Goal: Task Accomplishment & Management: Manage account settings

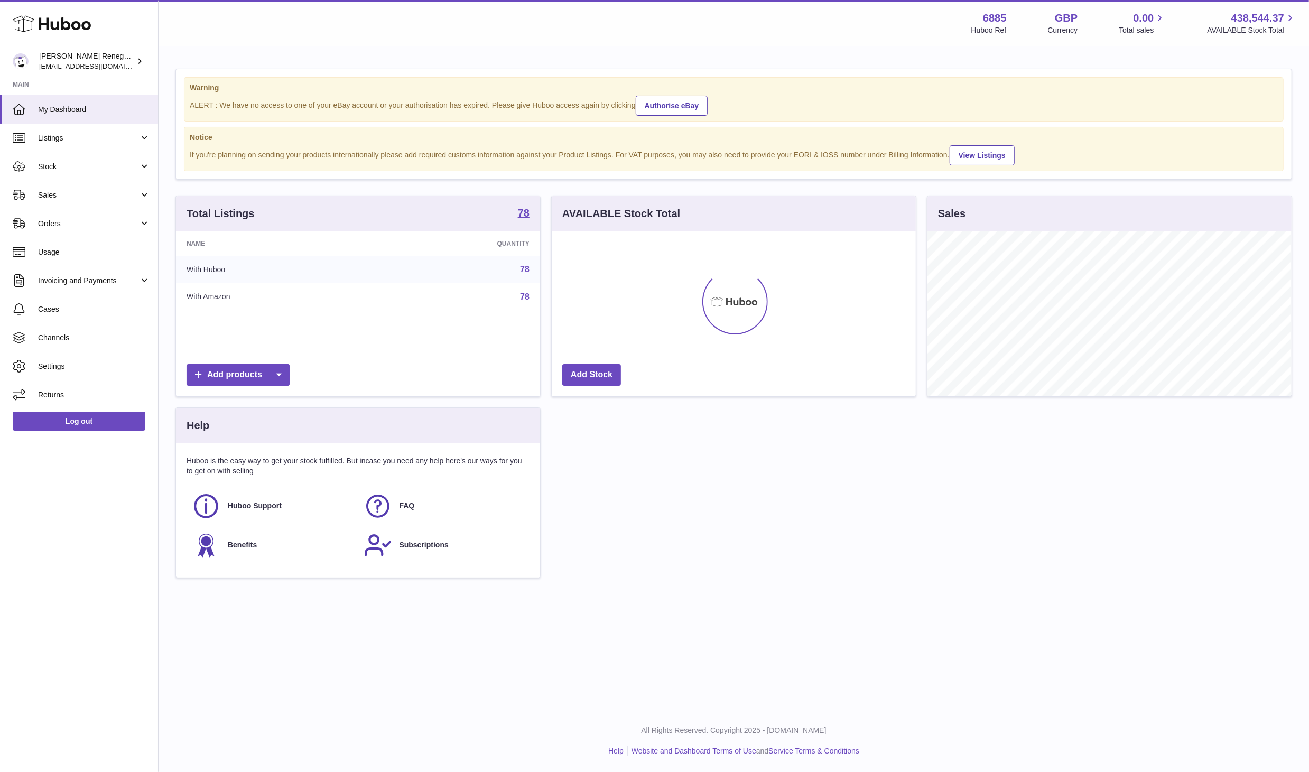
scroll to position [165, 364]
click at [76, 192] on span "Sales" at bounding box center [88, 195] width 101 height 10
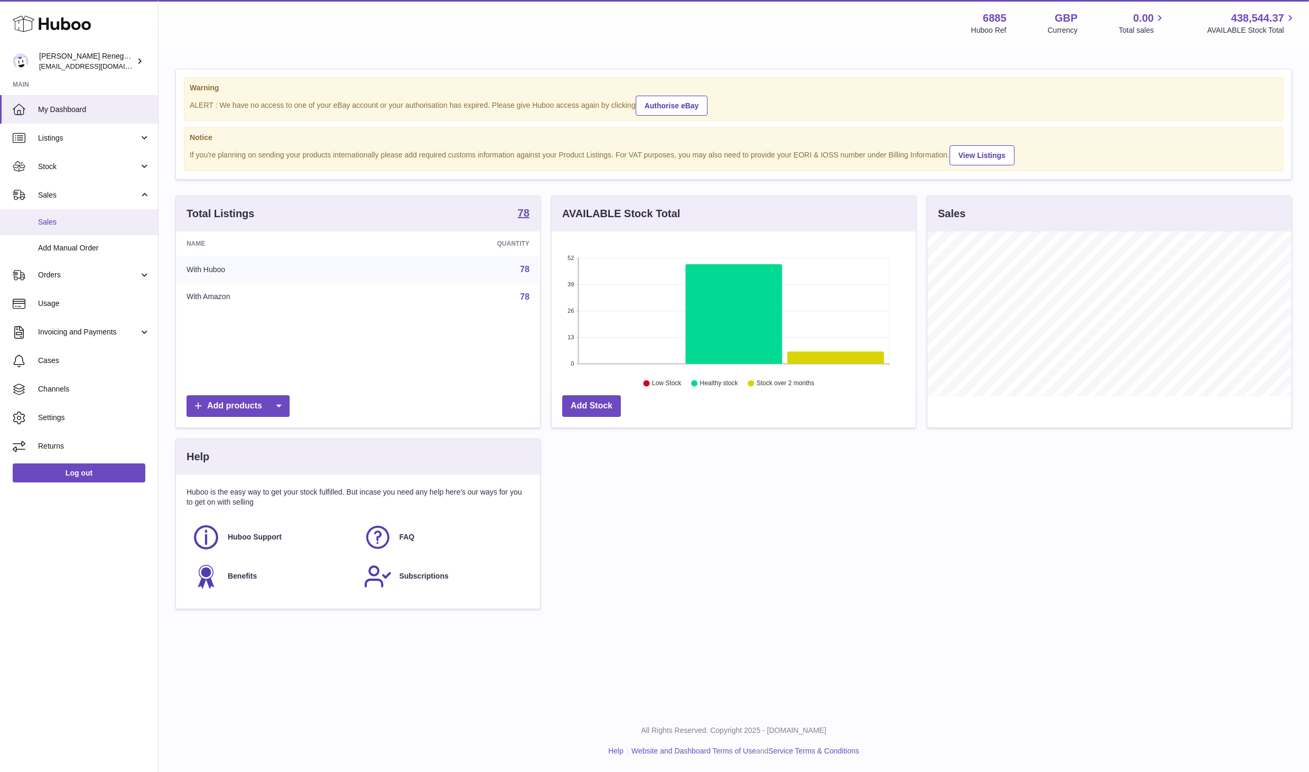
click at [79, 227] on link "Sales" at bounding box center [79, 222] width 158 height 26
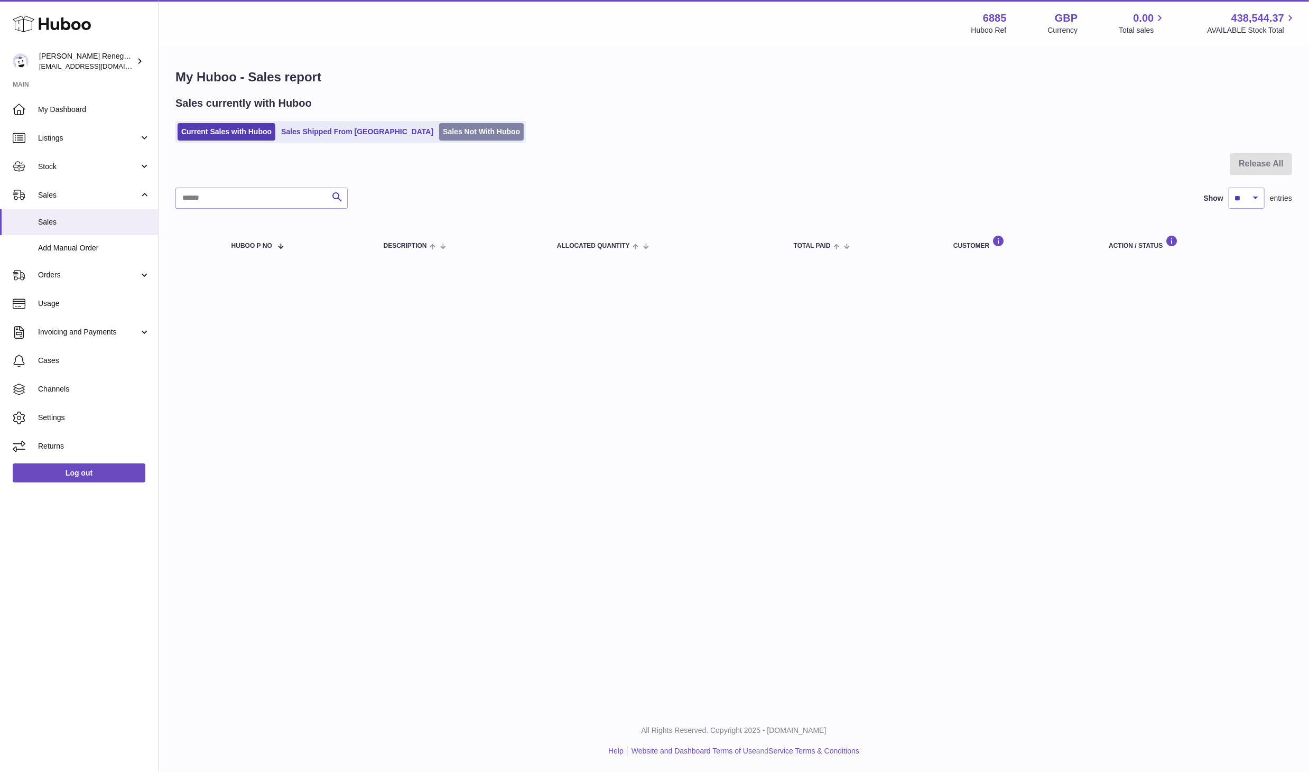
click at [439, 132] on link "Sales Not With Huboo" at bounding box center [481, 131] width 85 height 17
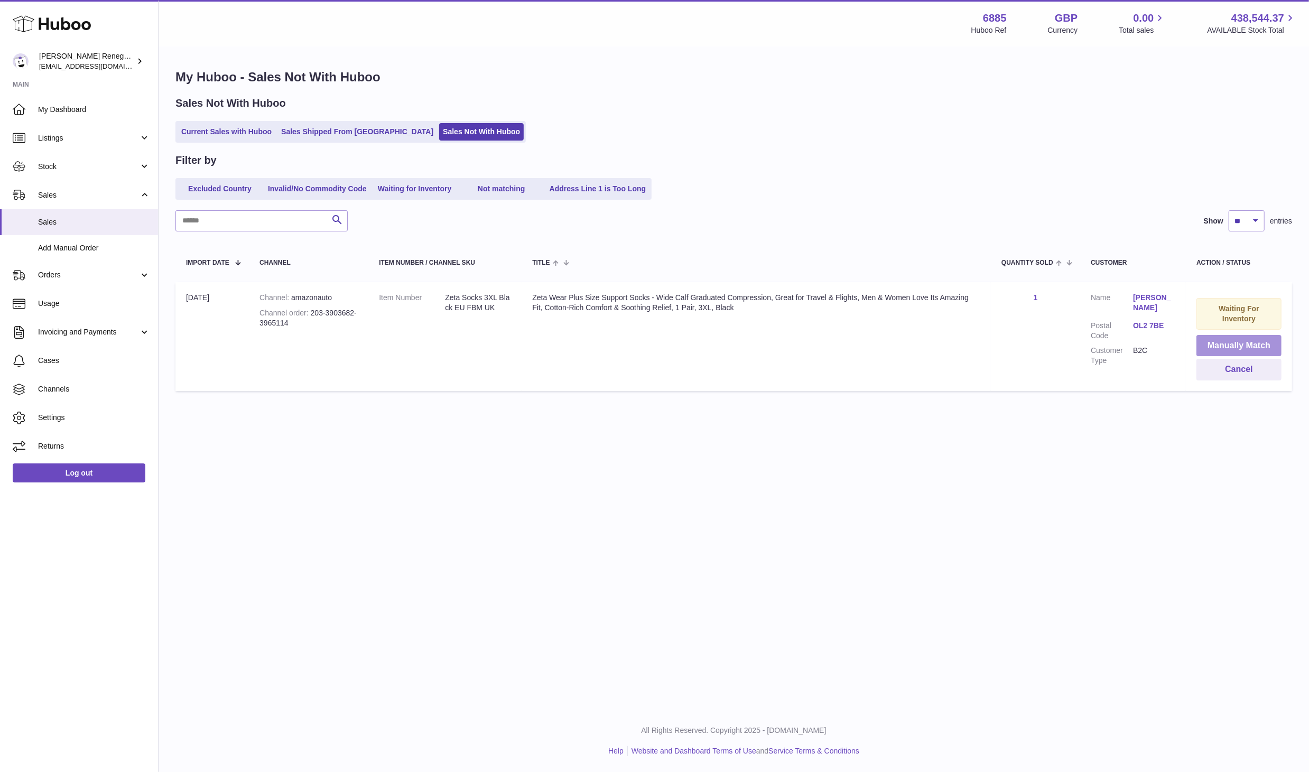
click at [1247, 341] on button "Manually Match" at bounding box center [1238, 346] width 85 height 22
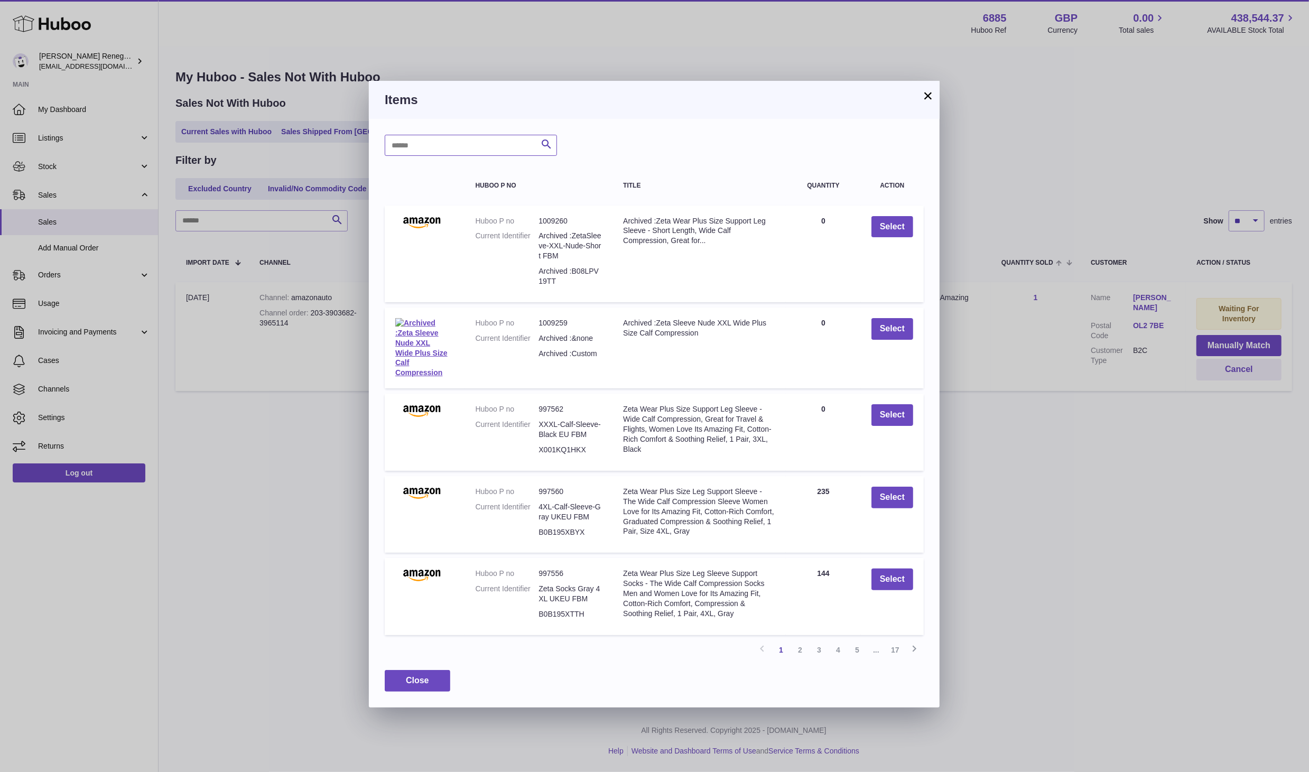
click at [447, 151] on input "text" at bounding box center [471, 145] width 172 height 21
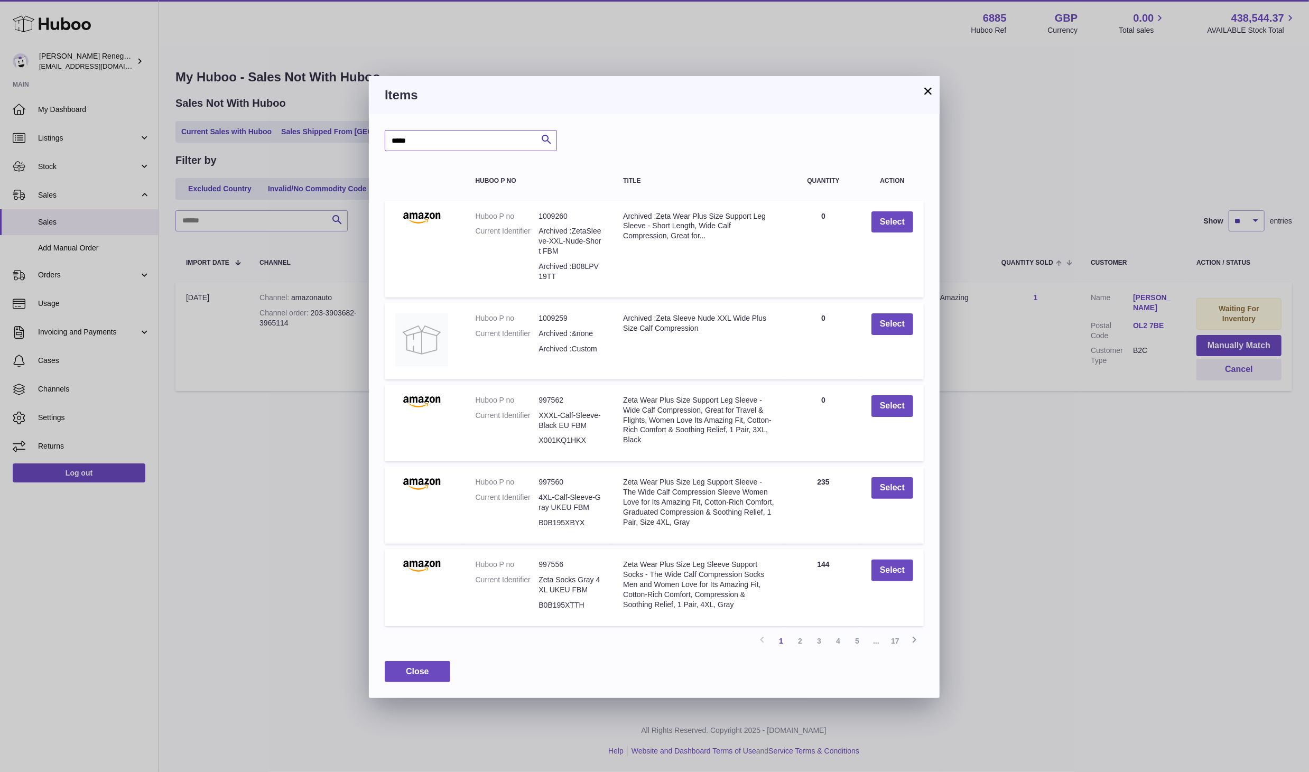
type input "*****"
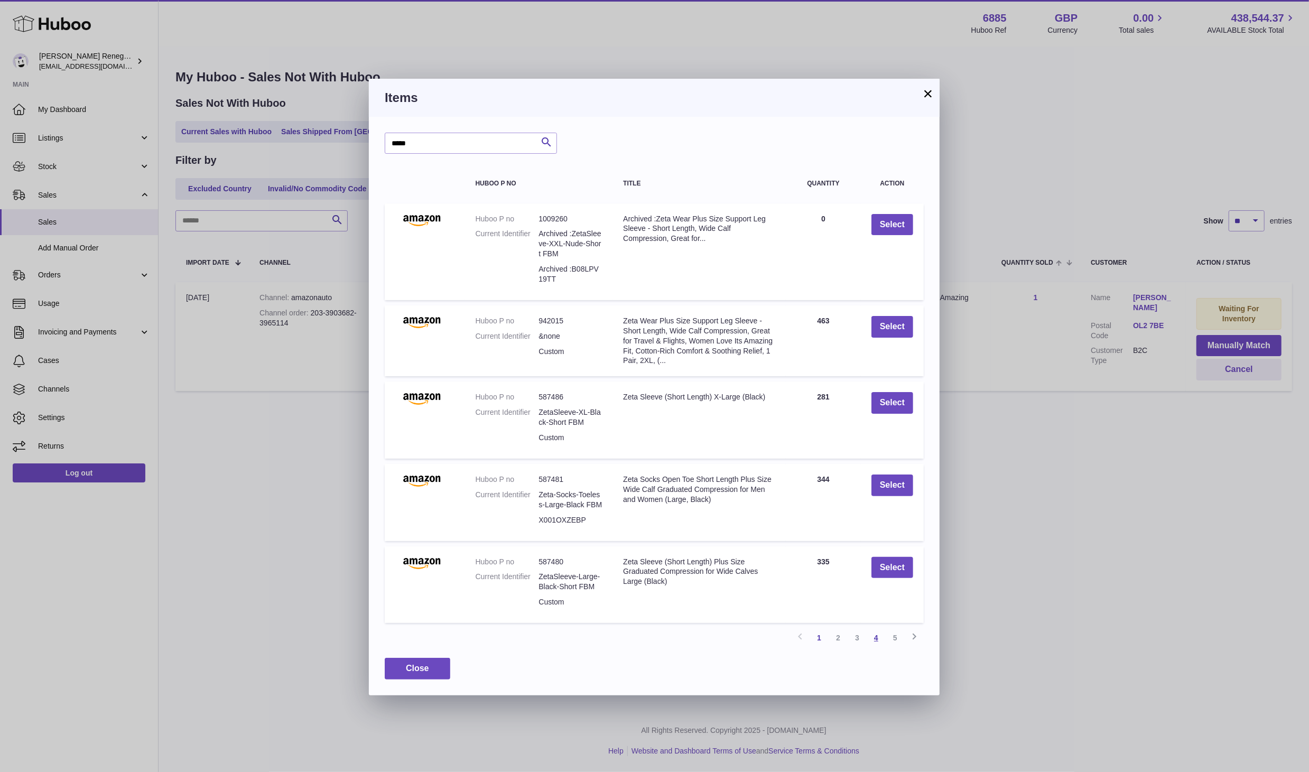
click at [873, 635] on link "4" at bounding box center [875, 637] width 19 height 19
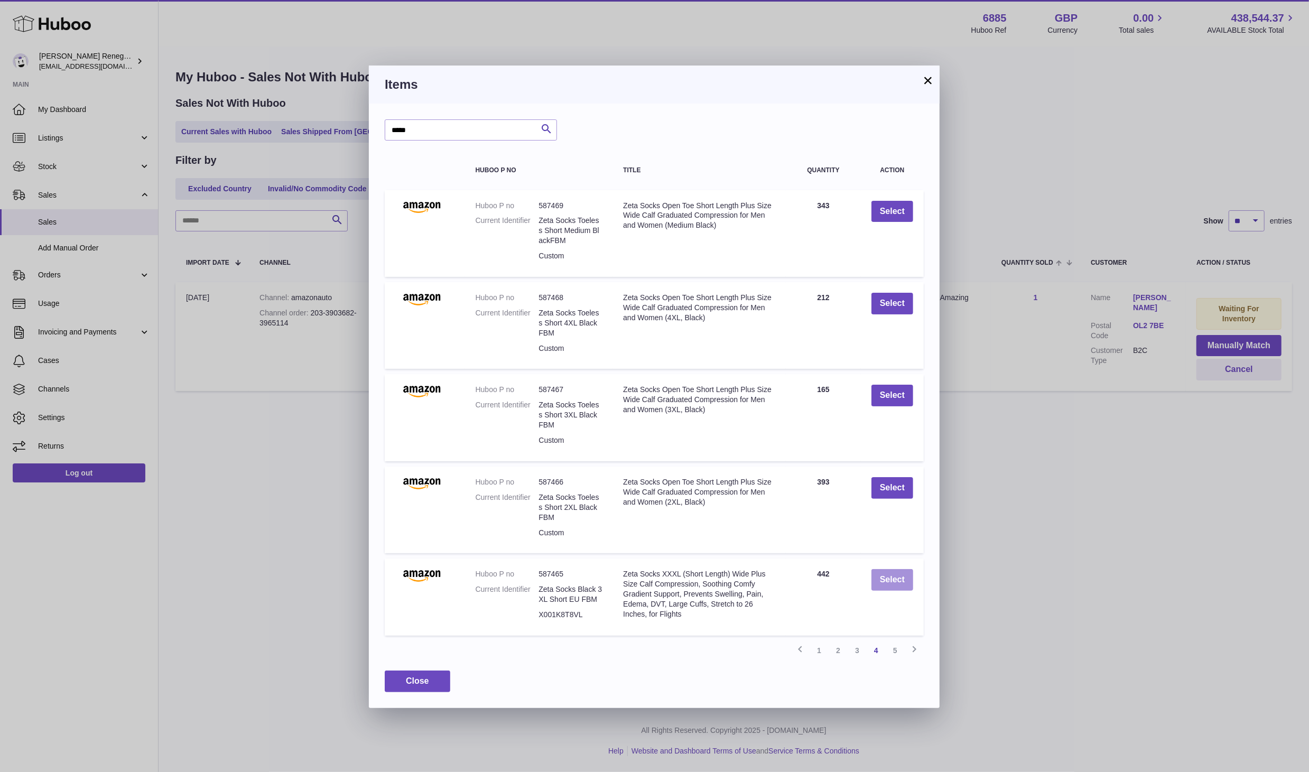
click at [890, 577] on button "Select" at bounding box center [892, 580] width 42 height 22
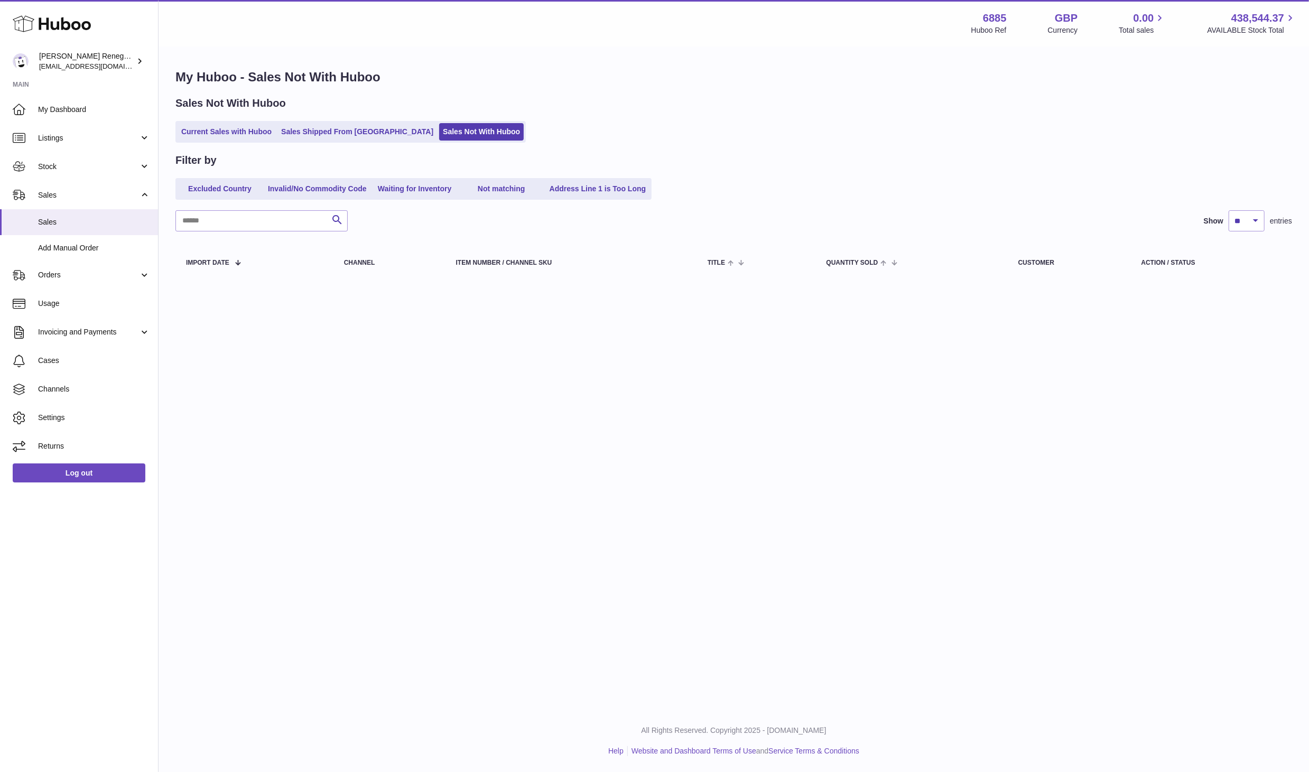
click at [885, 573] on div "Menu Huboo 6885 Huboo Ref GBP Currency 0.00 Total sales 438,544.37 AVAILABLE St…" at bounding box center [733, 355] width 1150 height 710
click at [269, 440] on div "Menu Huboo 6885 Huboo Ref GBP Currency 0.00 Total sales 438,544.37 AVAILABLE St…" at bounding box center [733, 355] width 1150 height 710
click at [145, 134] on link "Listings" at bounding box center [79, 138] width 158 height 29
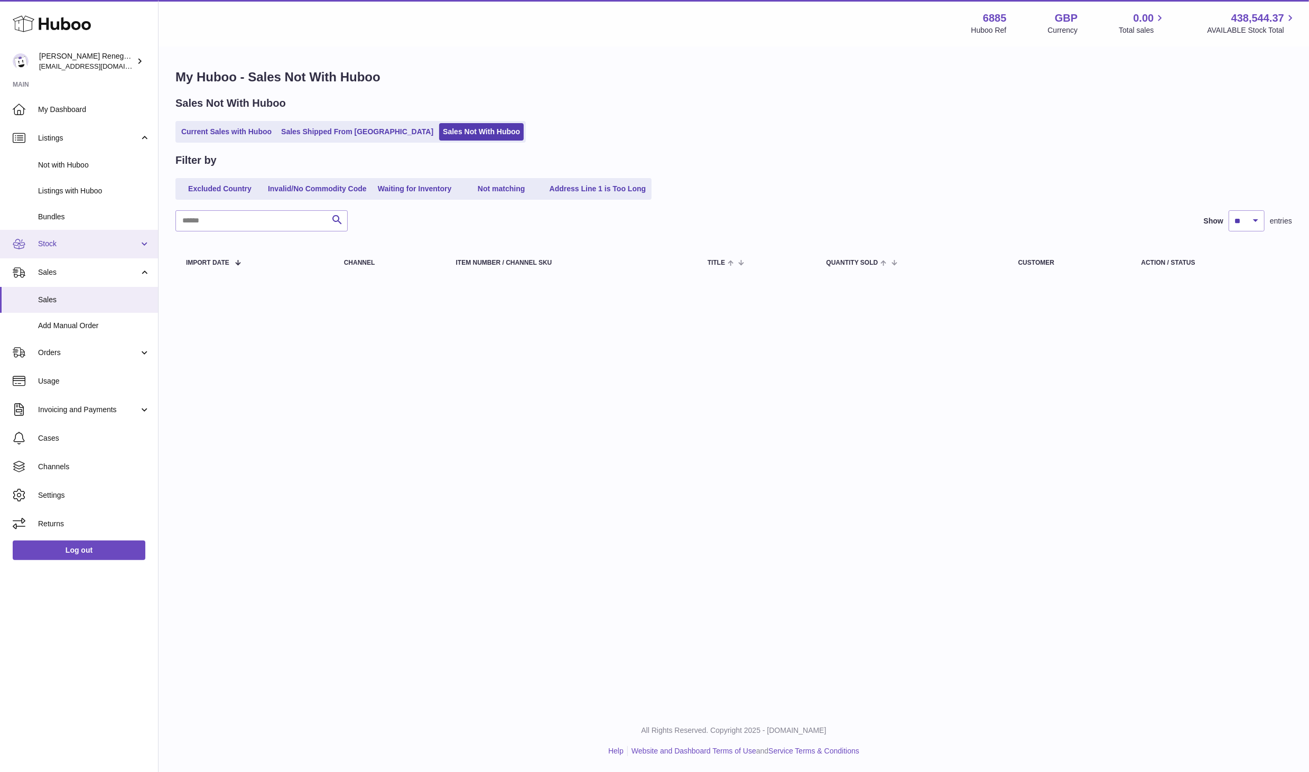
click at [142, 243] on link "Stock" at bounding box center [79, 244] width 158 height 29
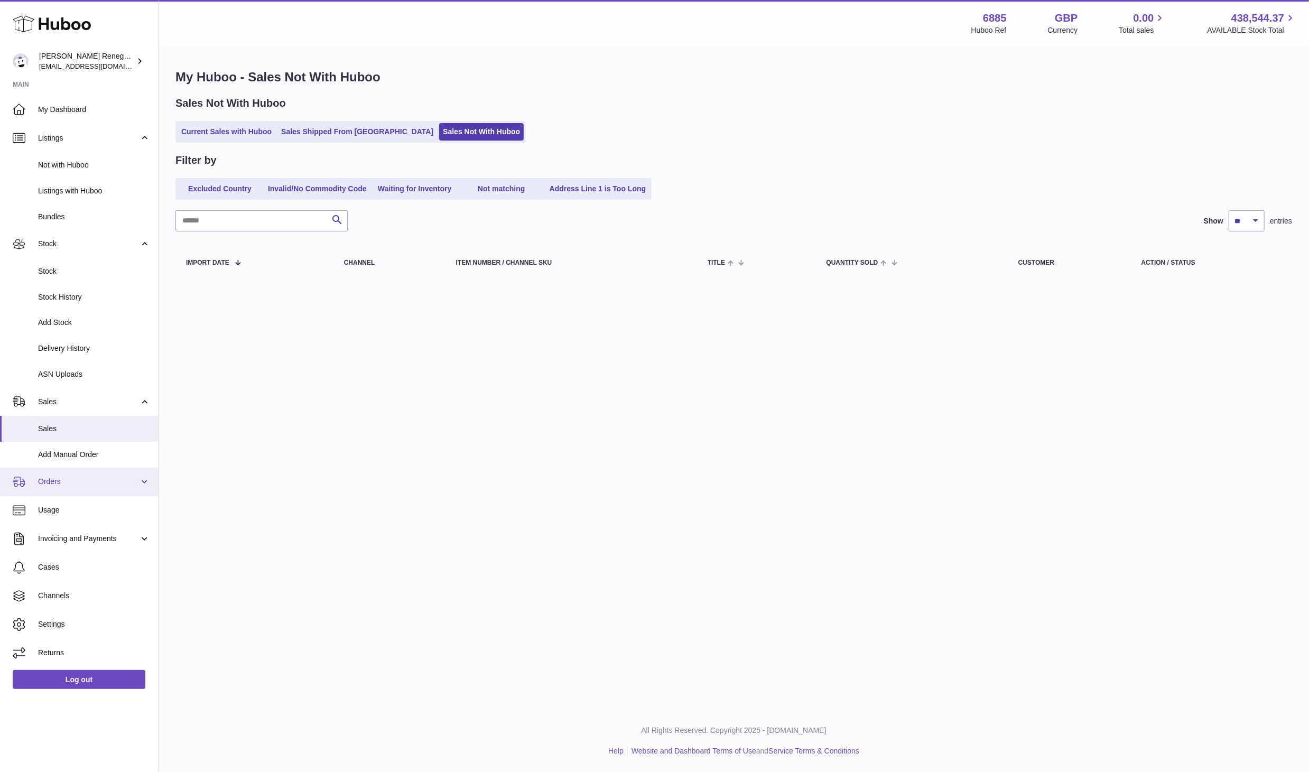
click at [150, 474] on link "Orders" at bounding box center [79, 482] width 158 height 29
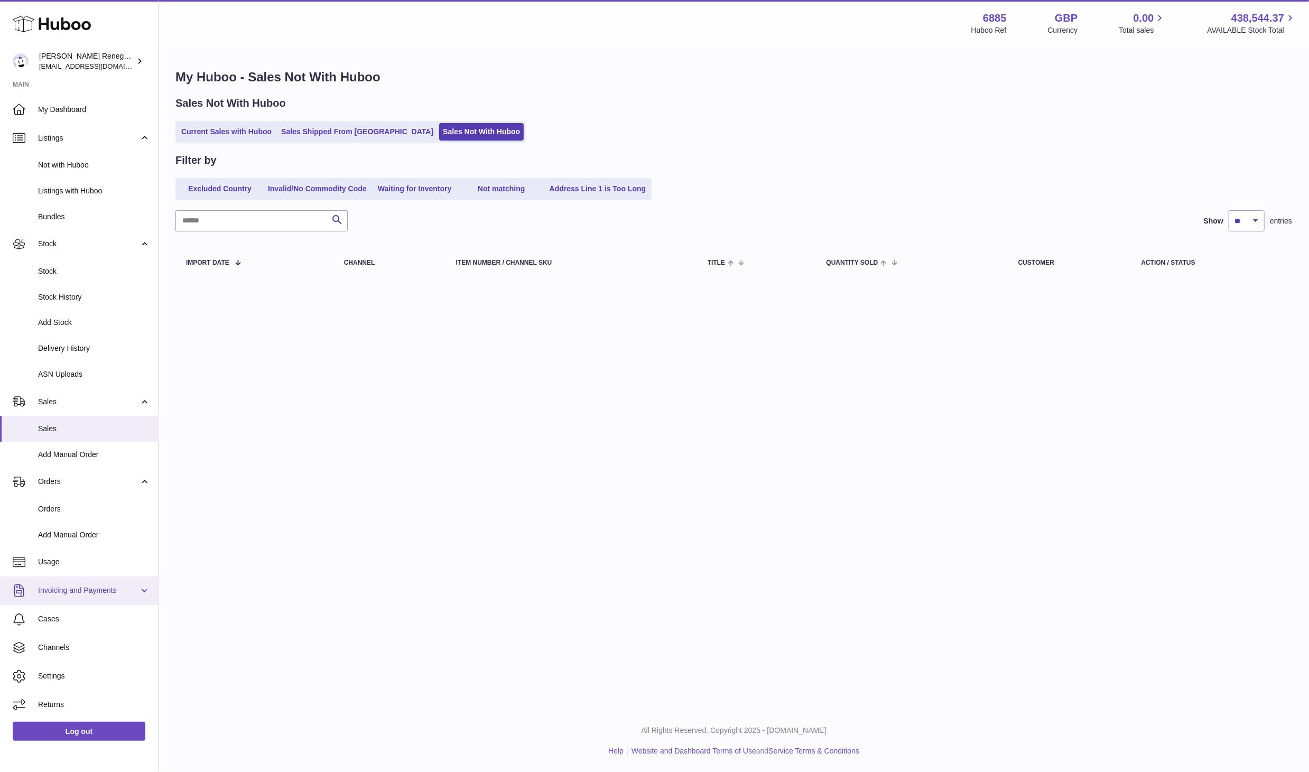
click at [147, 586] on link "Invoicing and Payments" at bounding box center [79, 590] width 158 height 29
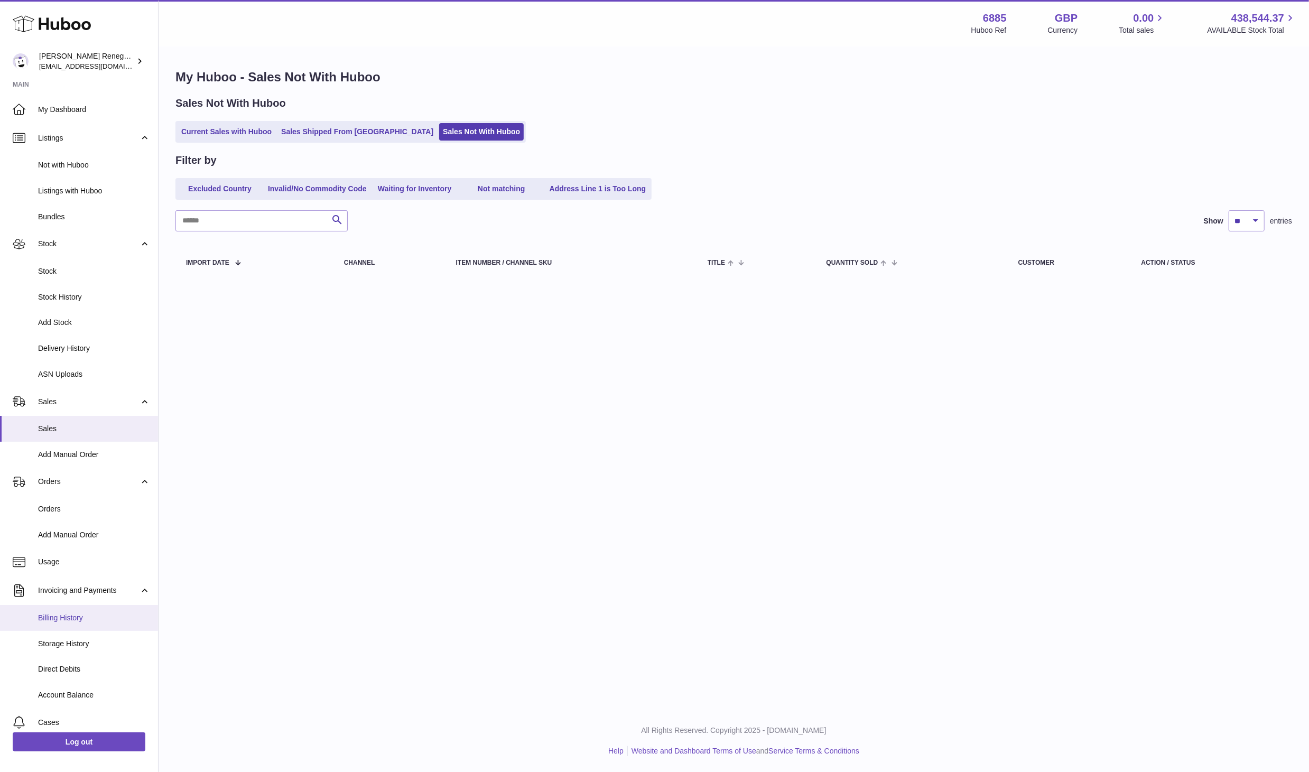
click at [68, 616] on span "Billing History" at bounding box center [94, 618] width 112 height 10
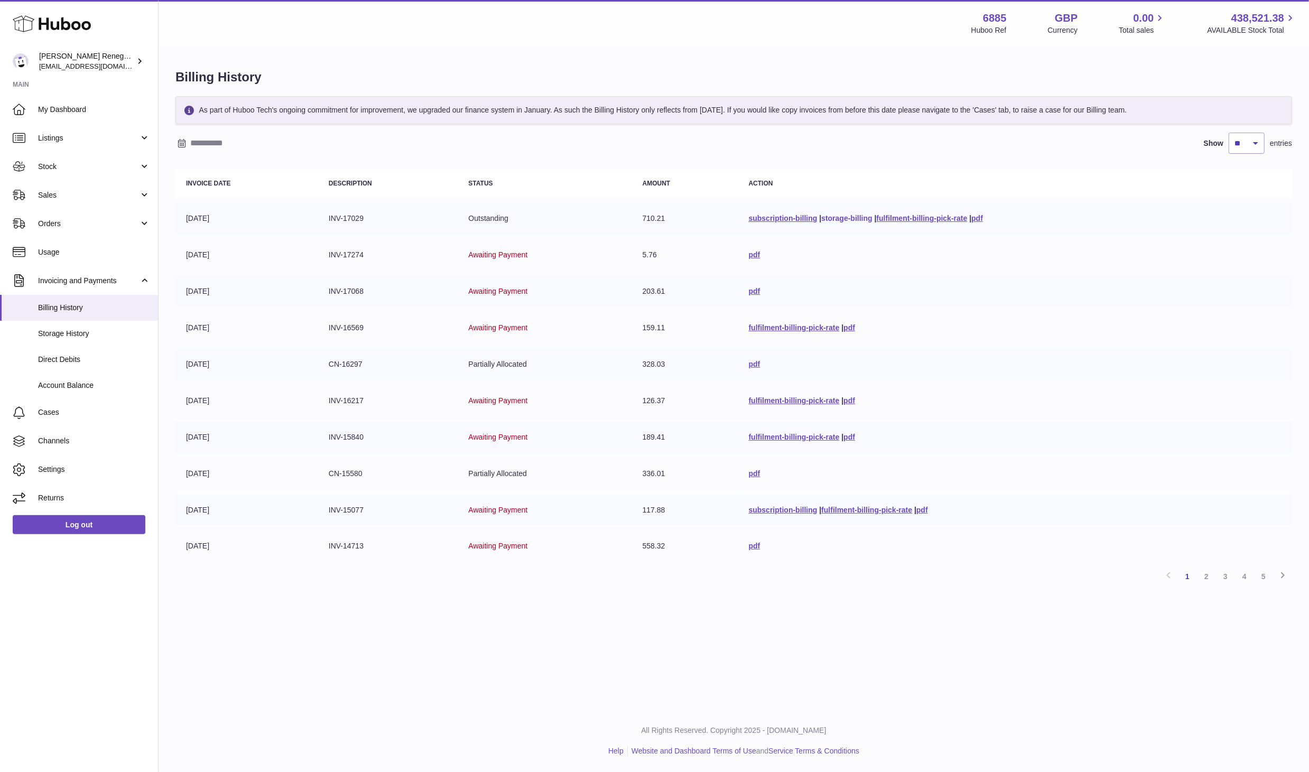
click at [844, 216] on link "storage-billing" at bounding box center [846, 218] width 51 height 8
click at [821, 218] on link "storage-billing" at bounding box center [846, 218] width 51 height 8
click at [770, 218] on link "subscription-billing" at bounding box center [783, 218] width 69 height 8
click at [751, 363] on link "pdf" at bounding box center [755, 364] width 12 height 8
click at [843, 438] on link "pdf" at bounding box center [849, 437] width 12 height 8
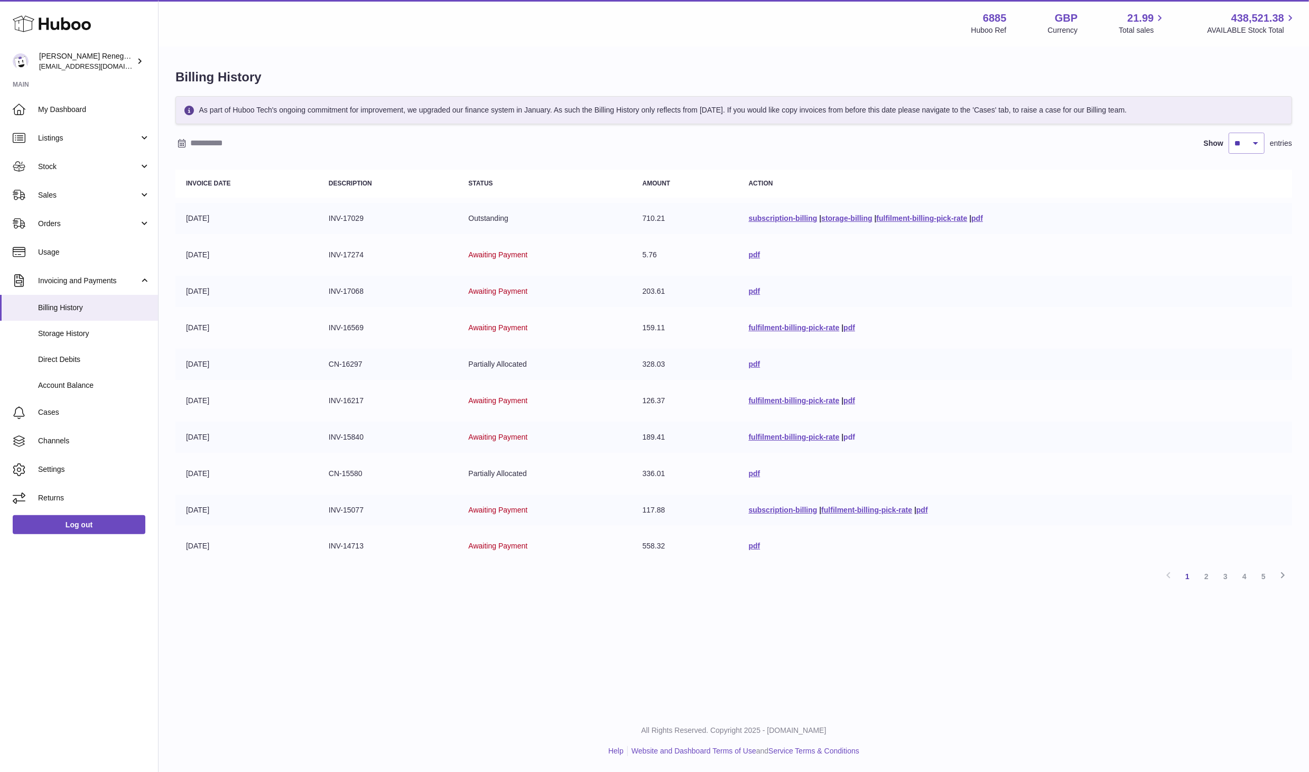
click at [846, 433] on link "pdf" at bounding box center [849, 437] width 12 height 8
click at [749, 544] on link "pdf" at bounding box center [755, 546] width 12 height 8
click at [816, 433] on link "fulfilment-billing-pick-rate" at bounding box center [794, 437] width 91 height 8
click at [1243, 145] on select "** ** ** ***" at bounding box center [1246, 143] width 36 height 21
select select "**"
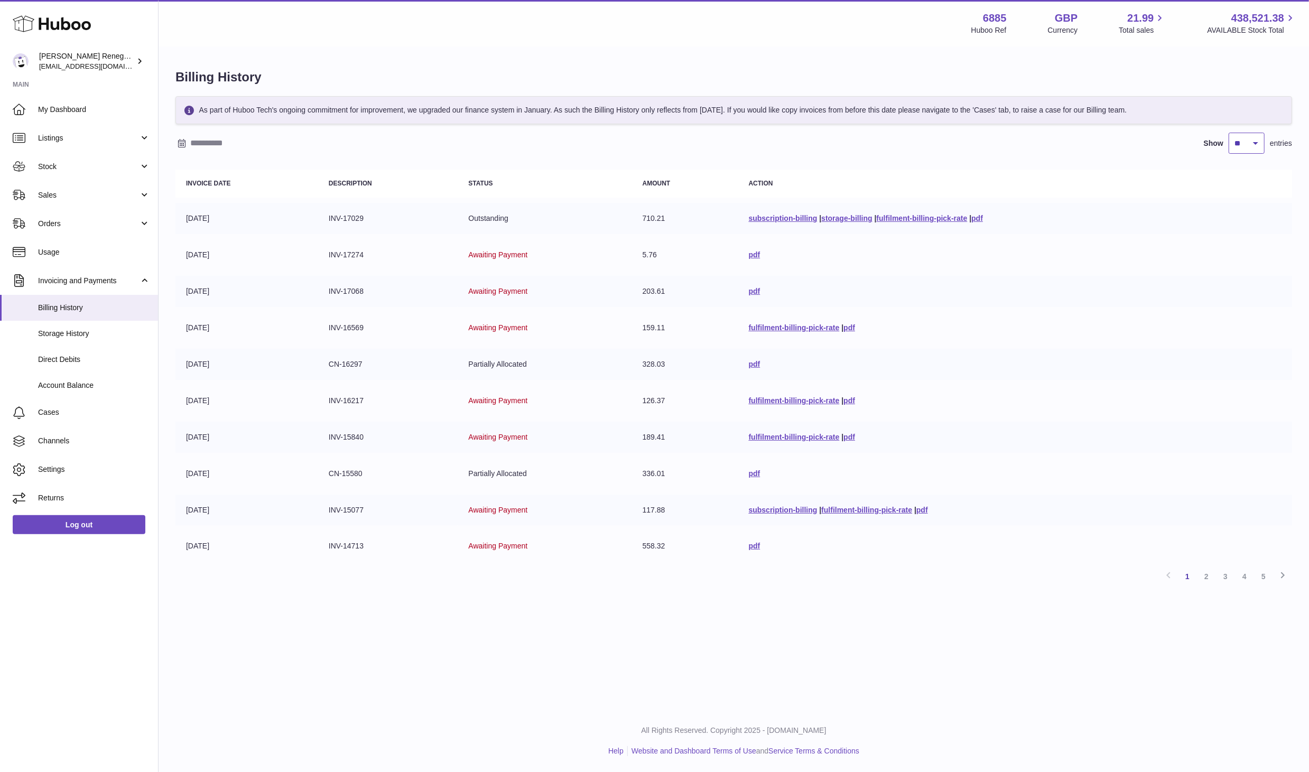
click at [1228, 133] on select "** ** ** ***" at bounding box center [1246, 143] width 36 height 21
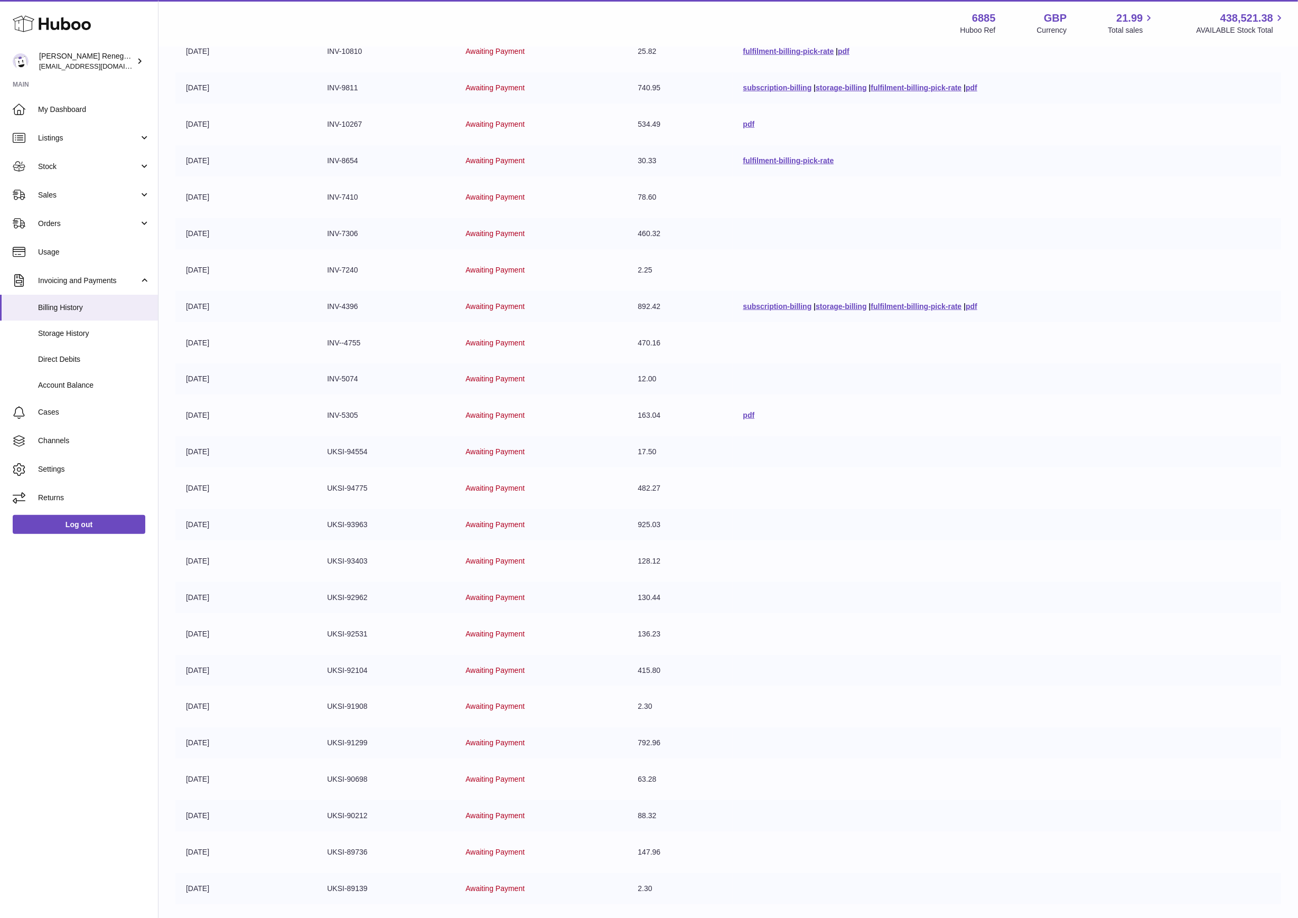
scroll to position [818, 0]
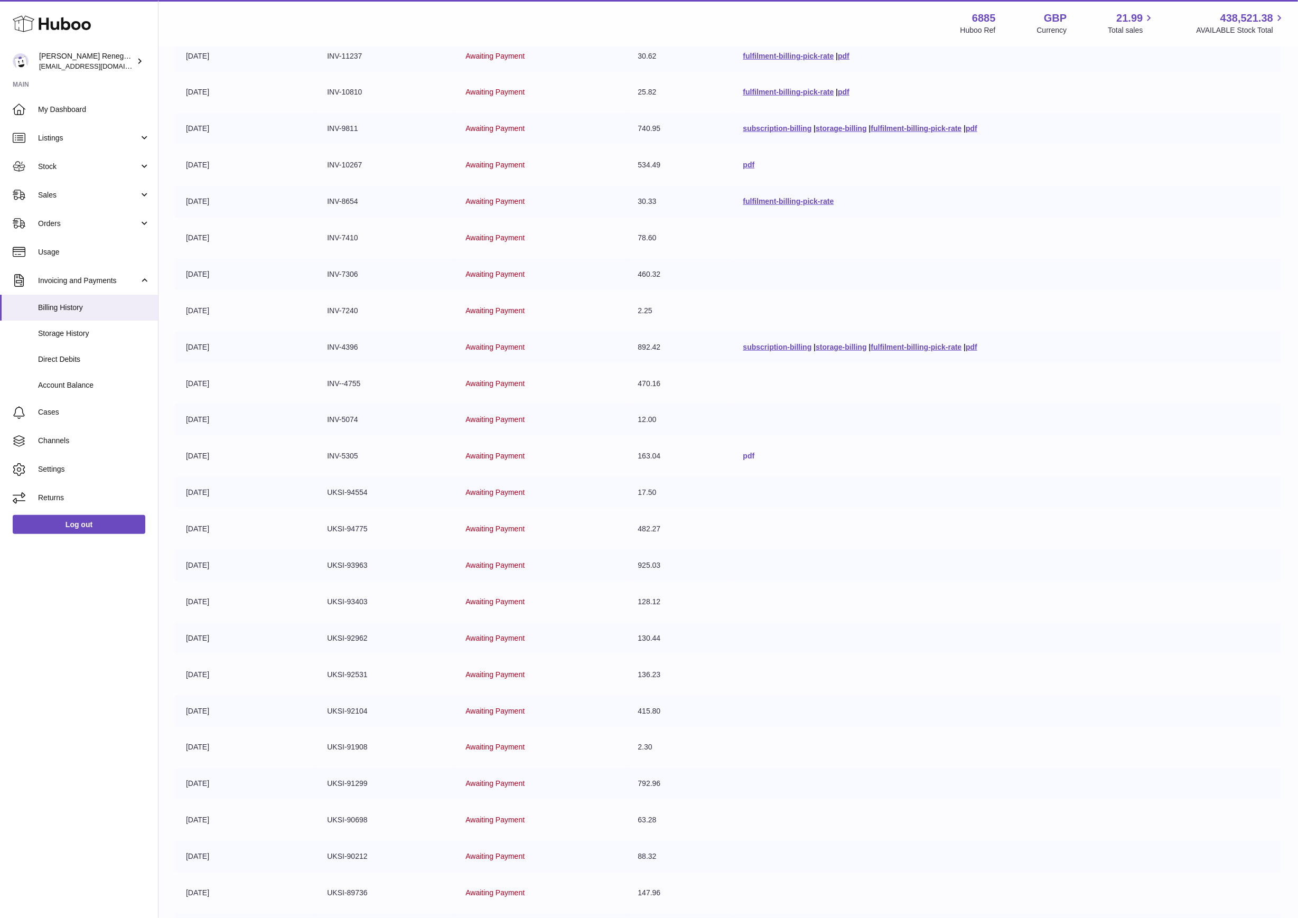
click at [744, 452] on link "pdf" at bounding box center [749, 456] width 12 height 8
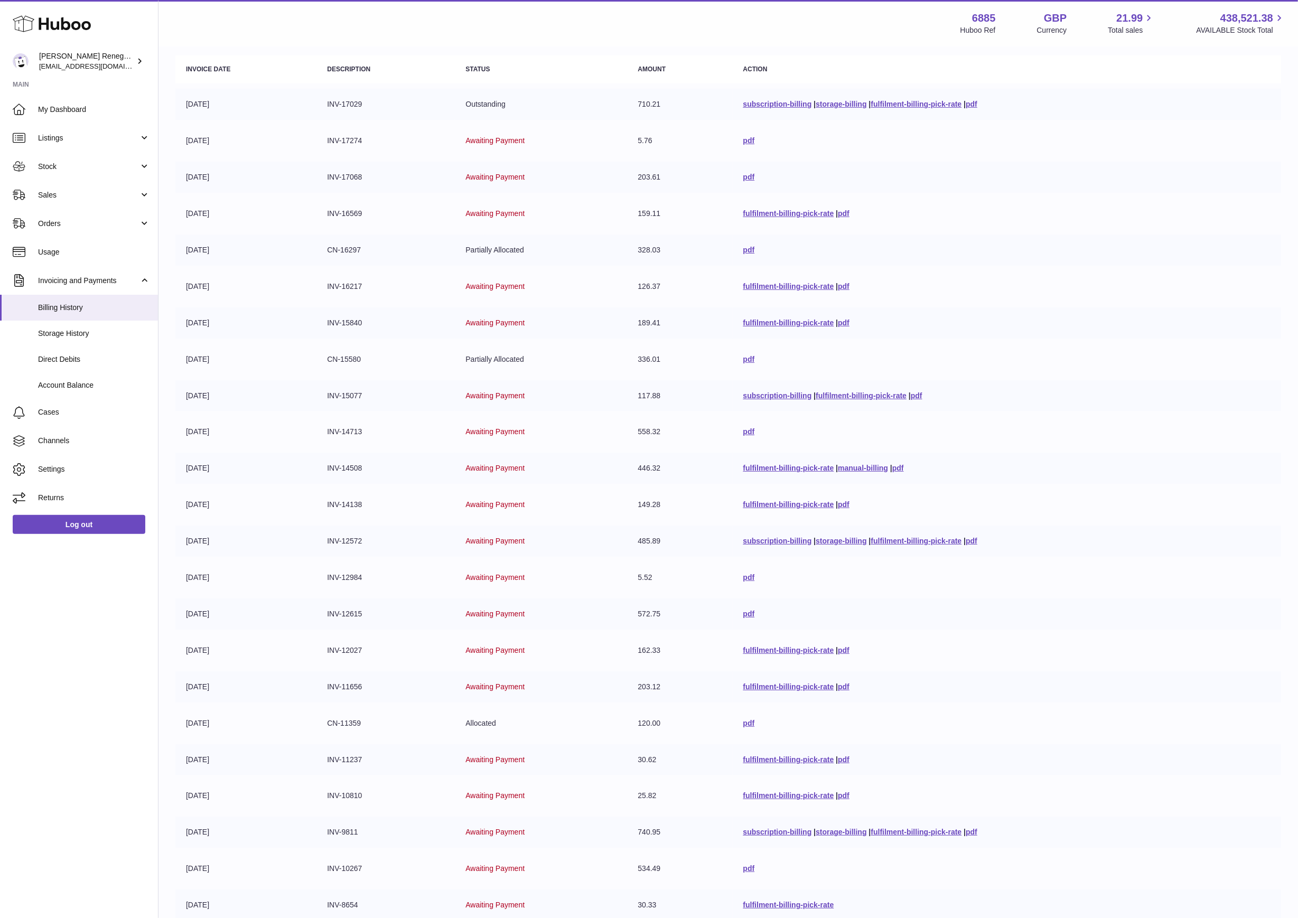
scroll to position [43, 0]
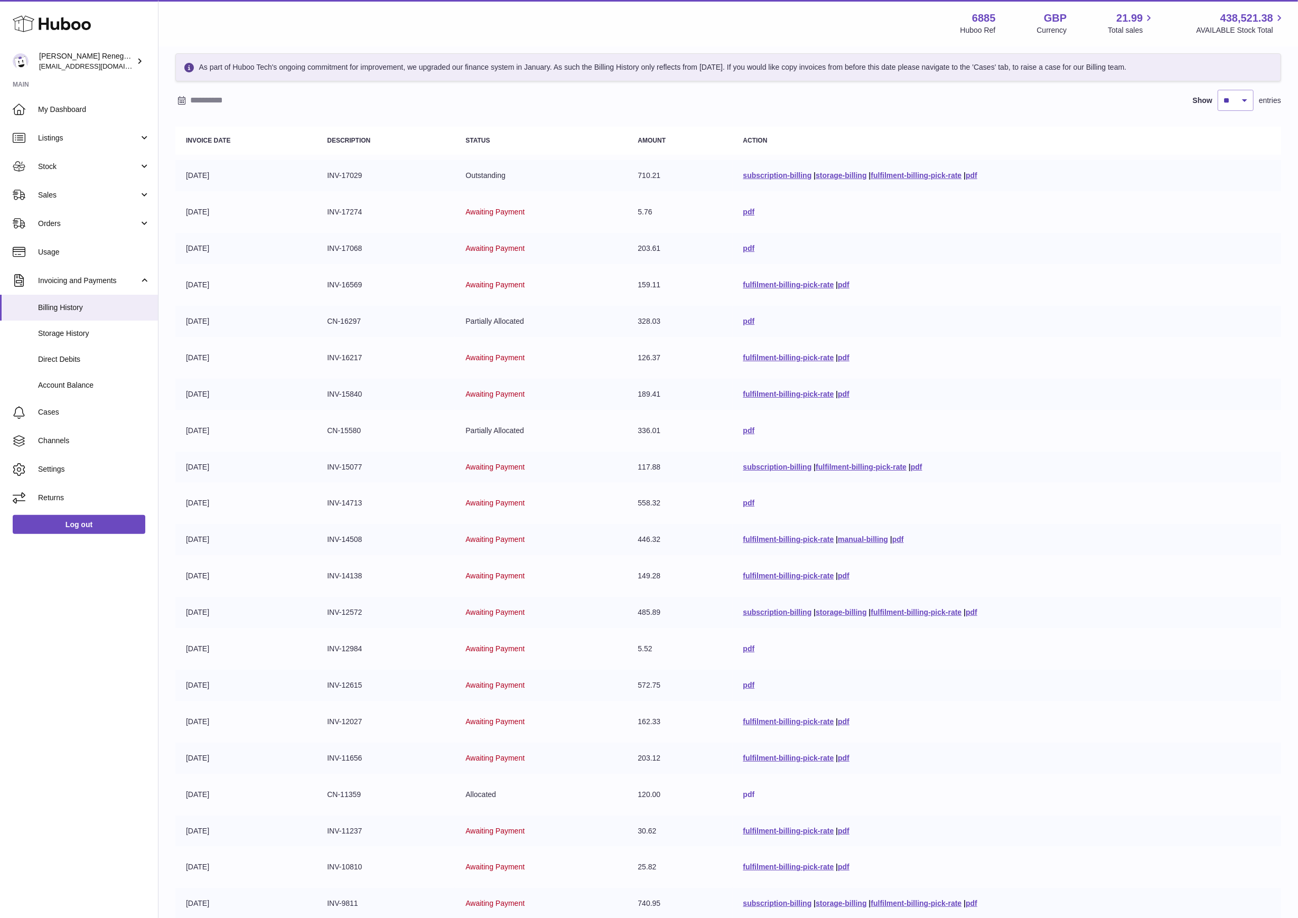
click at [743, 771] on link "pdf" at bounding box center [749, 794] width 12 height 8
